Goal: Information Seeking & Learning: Find specific page/section

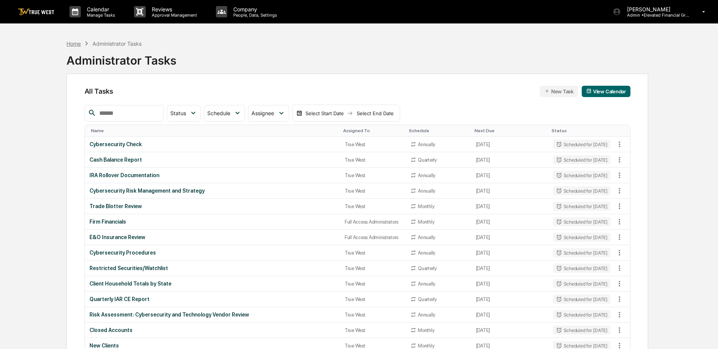
click at [72, 44] on div "Home" at bounding box center [73, 43] width 14 height 6
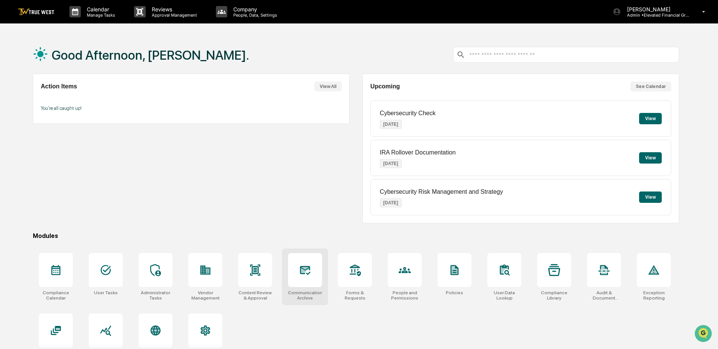
click at [301, 278] on div at bounding box center [305, 270] width 34 height 34
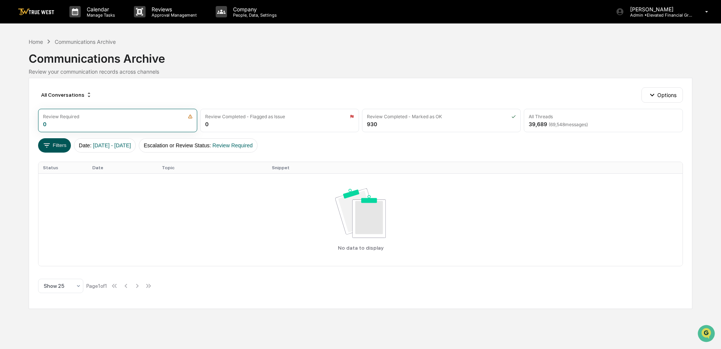
click at [60, 148] on button "Filters" at bounding box center [54, 145] width 33 height 14
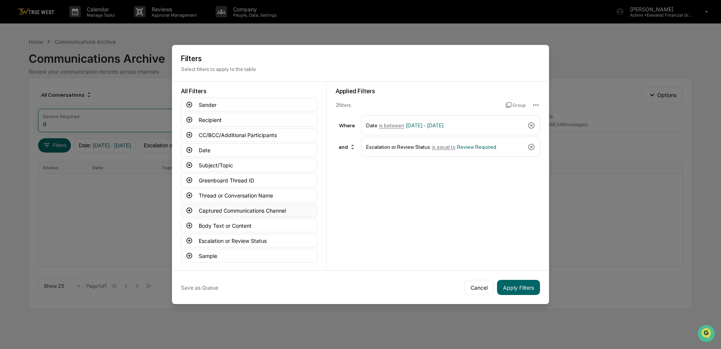
click at [222, 210] on button "Captured Communications Channel" at bounding box center [249, 210] width 136 height 14
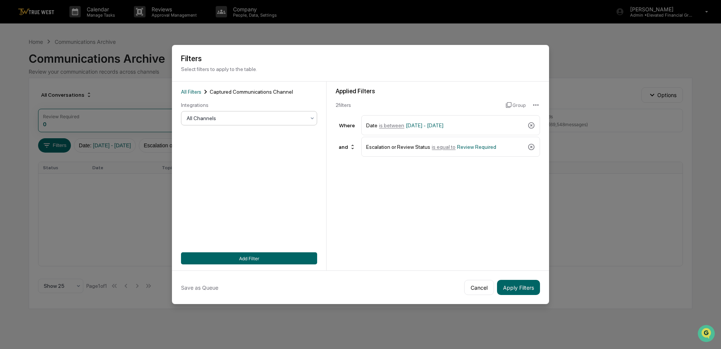
click at [315, 119] on icon at bounding box center [312, 118] width 6 height 6
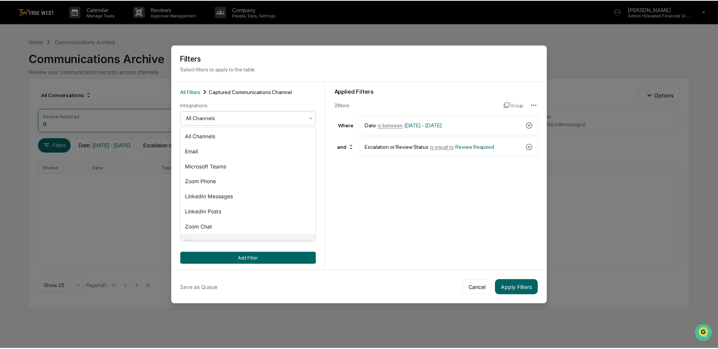
scroll to position [11, 0]
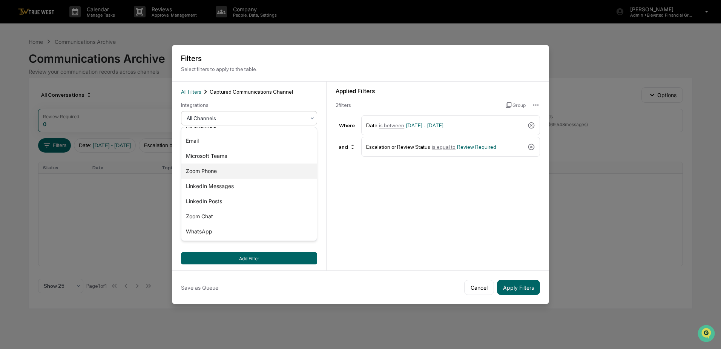
click at [213, 172] on div "Zoom Phone" at bounding box center [248, 170] width 135 height 15
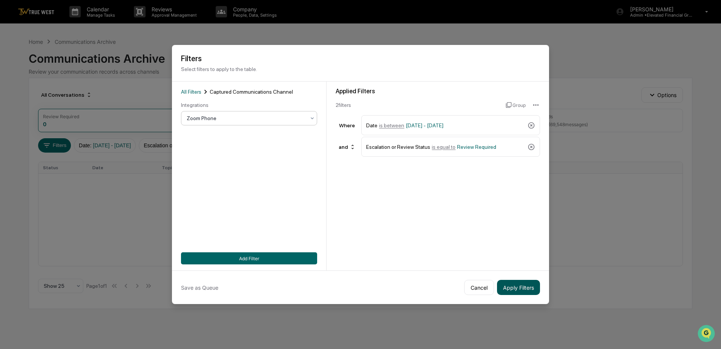
click at [507, 289] on button "Apply Filters" at bounding box center [518, 287] width 43 height 15
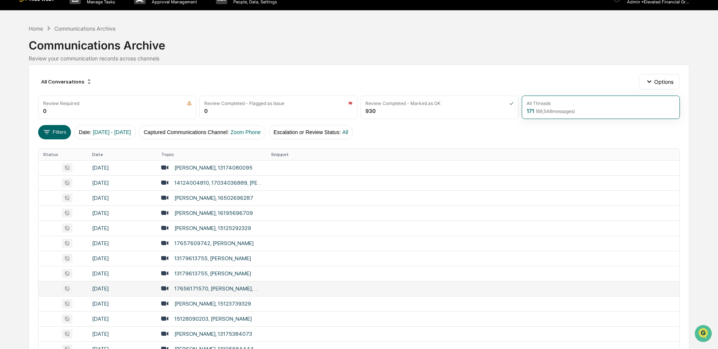
scroll to position [0, 0]
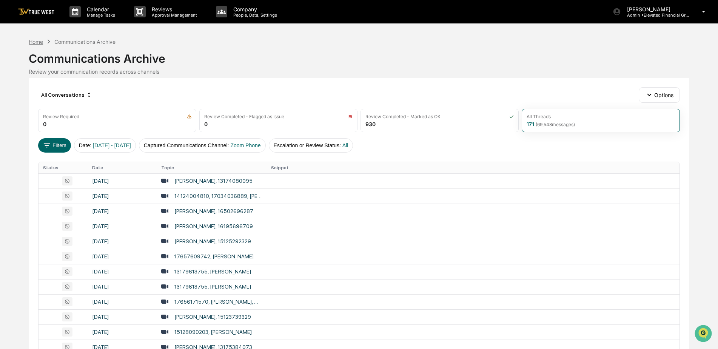
click at [35, 40] on div "Home" at bounding box center [36, 41] width 14 height 6
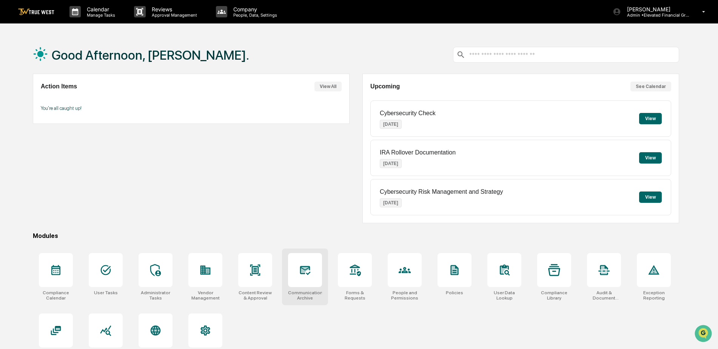
click at [301, 273] on icon at bounding box center [305, 270] width 11 height 9
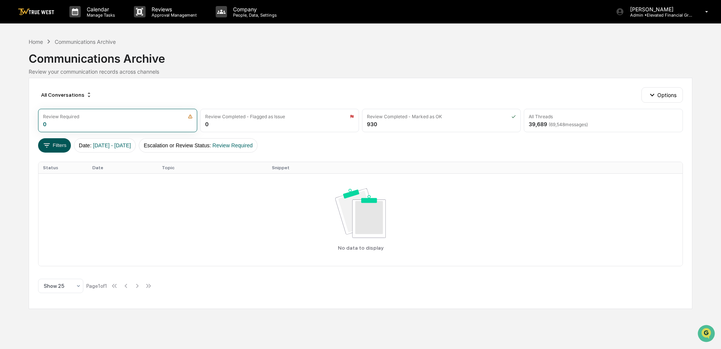
click at [57, 145] on button "Filters" at bounding box center [54, 145] width 33 height 14
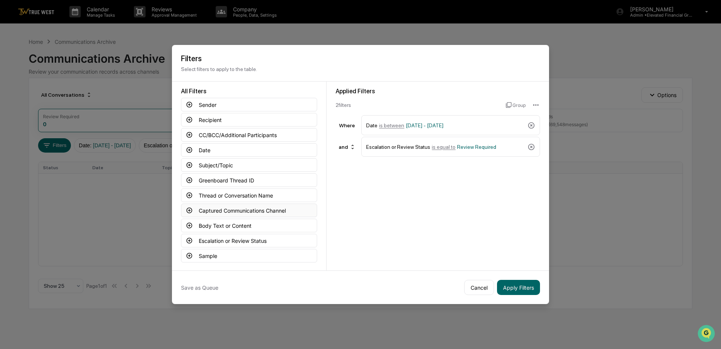
click at [240, 211] on button "Captured Communications Channel" at bounding box center [249, 210] width 136 height 14
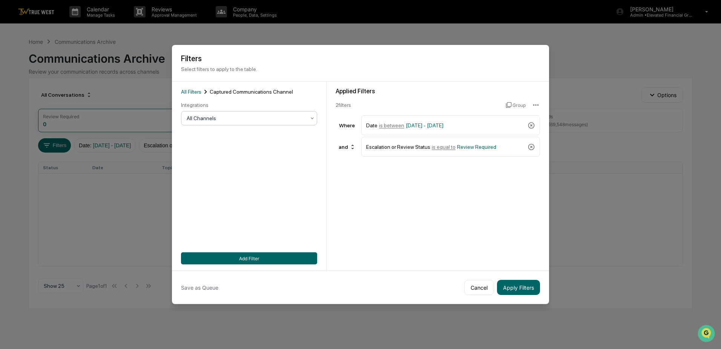
click at [279, 122] on div "All Channels" at bounding box center [246, 118] width 126 height 11
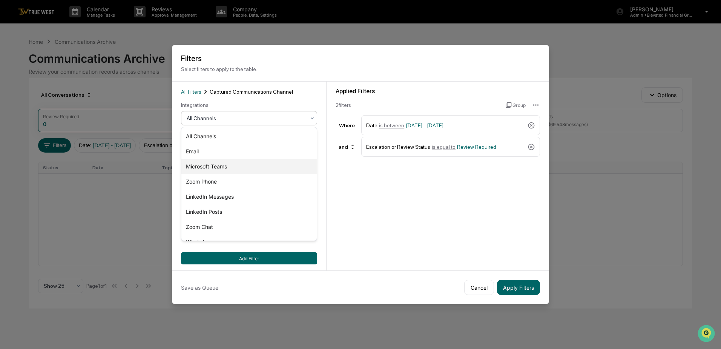
click at [203, 166] on div "Microsoft Teams" at bounding box center [248, 166] width 135 height 15
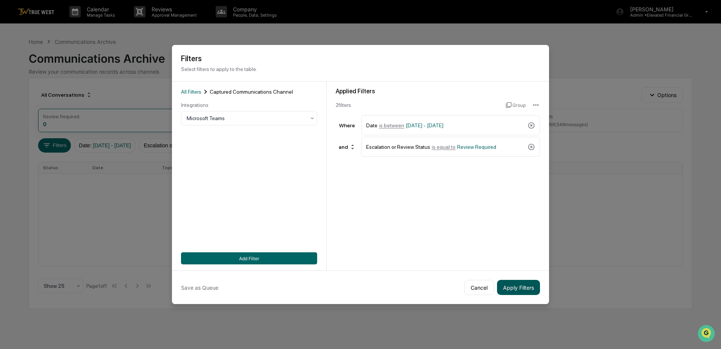
click at [510, 286] on button "Apply Filters" at bounding box center [518, 287] width 43 height 15
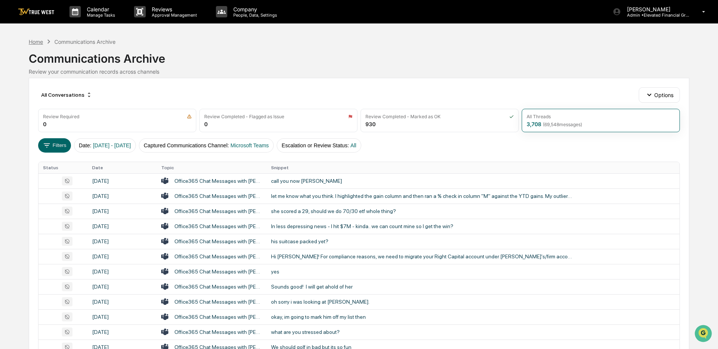
click at [34, 40] on div "Home" at bounding box center [36, 41] width 14 height 6
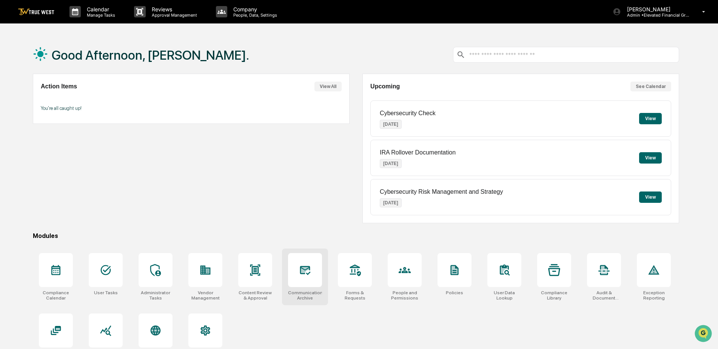
click at [307, 273] on icon at bounding box center [305, 270] width 12 height 12
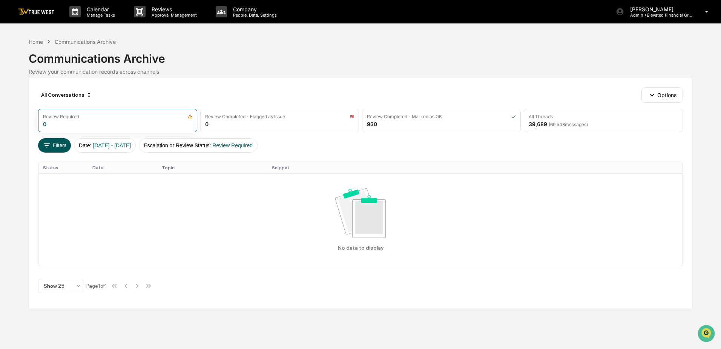
click at [55, 144] on button "Filters" at bounding box center [54, 145] width 33 height 14
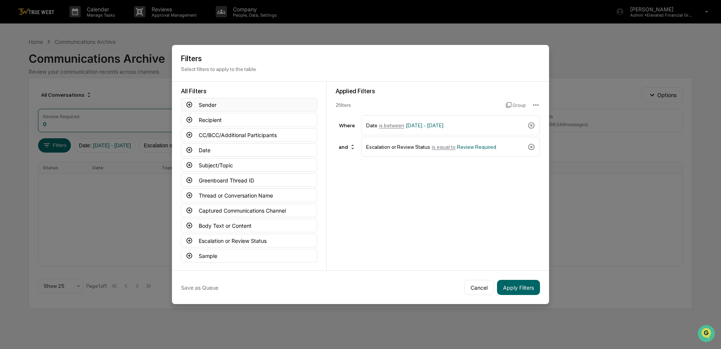
click at [213, 106] on button "Sender" at bounding box center [249, 105] width 136 height 14
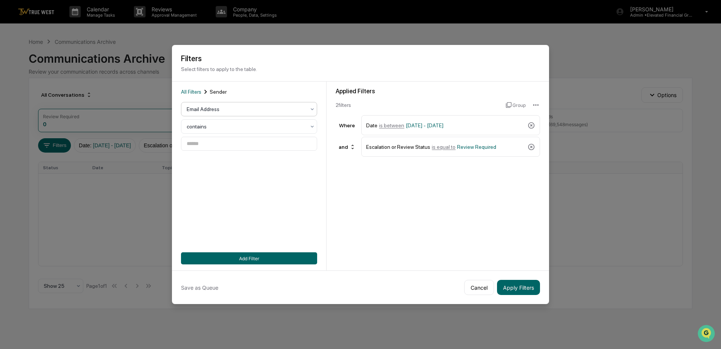
click at [301, 109] on div at bounding box center [246, 109] width 119 height 8
click at [227, 129] on div "Email Address" at bounding box center [248, 127] width 135 height 15
drag, startPoint x: 526, startPoint y: 281, endPoint x: 302, endPoint y: 186, distance: 243.4
click at [338, 207] on div "Filters Select filters to apply to the table. All Filters Sender Email Address …" at bounding box center [360, 174] width 377 height 259
click at [258, 149] on input at bounding box center [249, 144] width 136 height 14
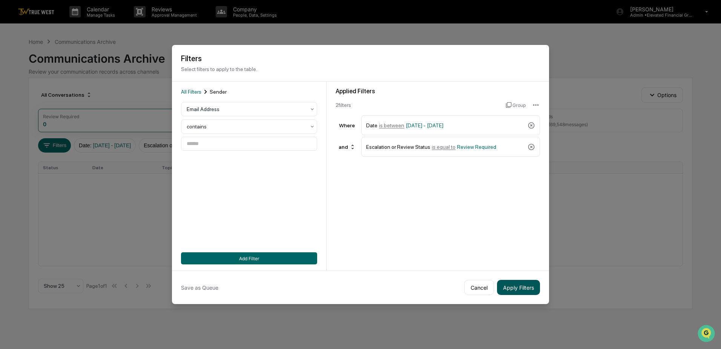
click at [517, 286] on button "Apply Filters" at bounding box center [518, 287] width 43 height 15
click at [200, 147] on input at bounding box center [249, 144] width 136 height 14
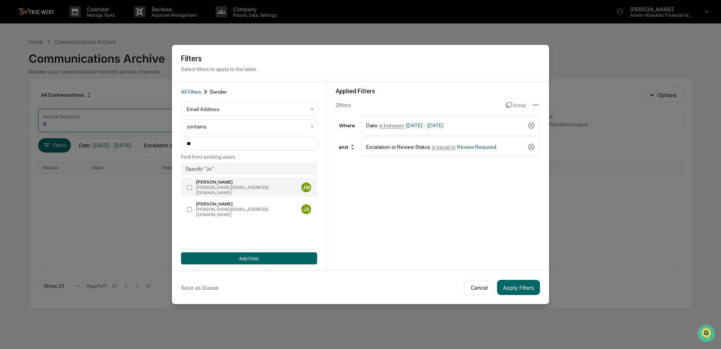
type input "**********"
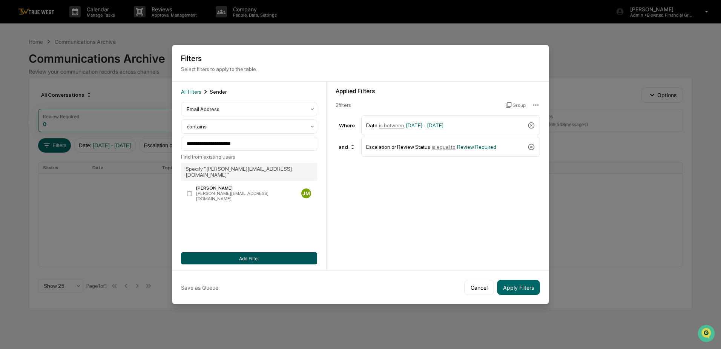
click at [249, 261] on button "Add Filter" at bounding box center [249, 258] width 136 height 12
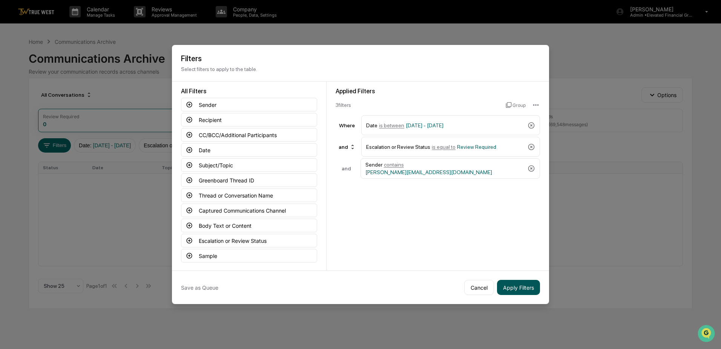
click at [524, 287] on button "Apply Filters" at bounding box center [518, 287] width 43 height 15
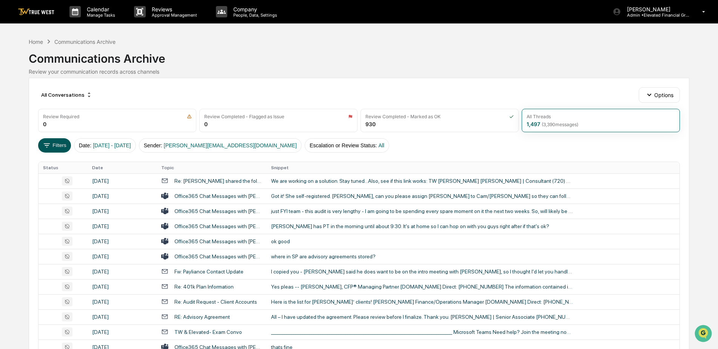
click at [56, 143] on button "Filters" at bounding box center [54, 145] width 33 height 14
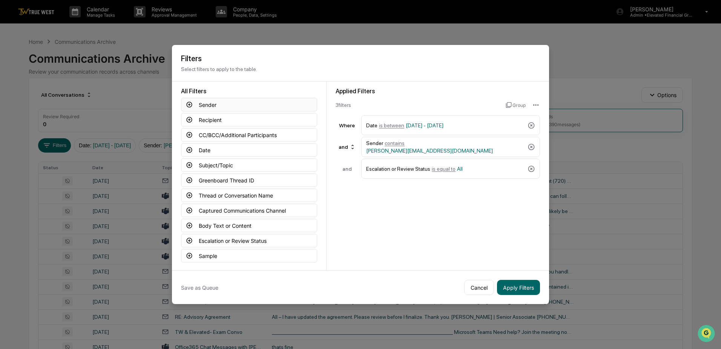
click at [203, 106] on button "Sender" at bounding box center [249, 105] width 136 height 14
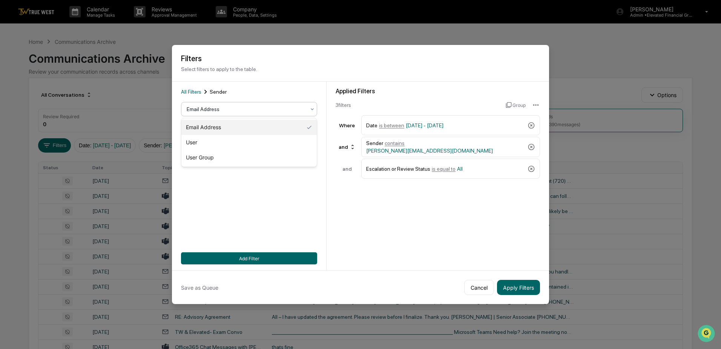
click at [233, 109] on div at bounding box center [246, 109] width 119 height 8
click at [475, 291] on button "Cancel" at bounding box center [479, 287] width 30 height 15
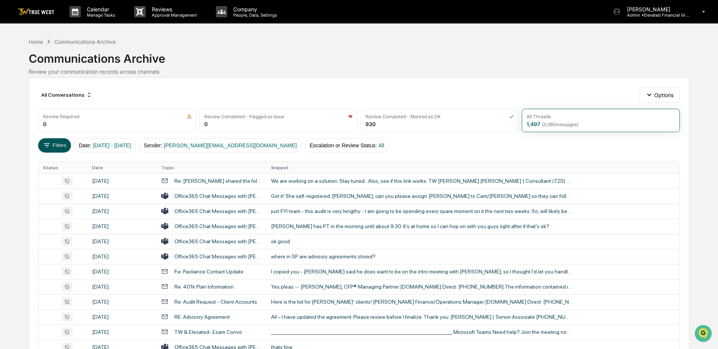
click at [52, 146] on button "Filters" at bounding box center [54, 145] width 33 height 14
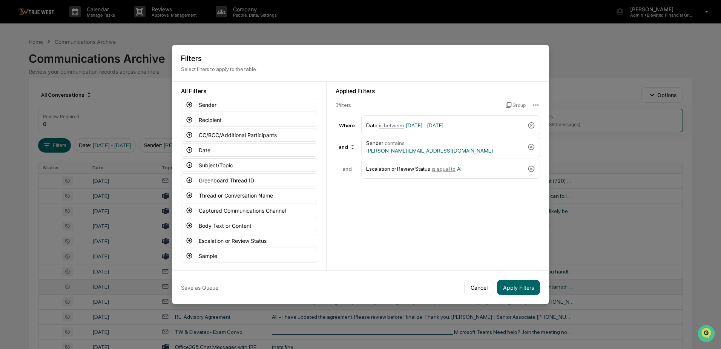
click at [470, 285] on button "Cancel" at bounding box center [479, 287] width 30 height 15
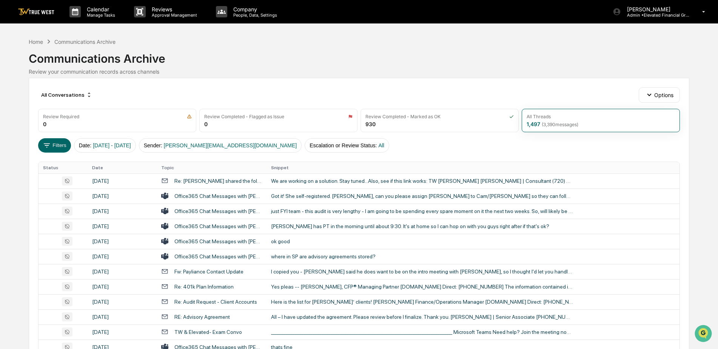
click at [294, 89] on div "All Conversations Options" at bounding box center [358, 94] width 641 height 15
click at [261, 54] on div "Communications Archive" at bounding box center [359, 56] width 660 height 20
